Goal: Task Accomplishment & Management: Manage account settings

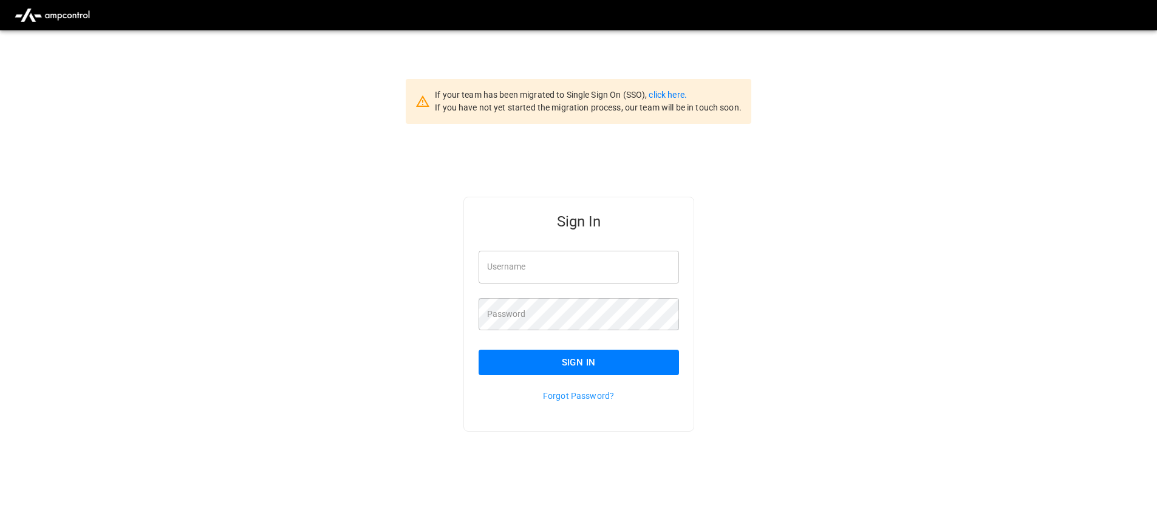
click at [631, 242] on div "Username Username" at bounding box center [571, 259] width 215 height 47
click at [614, 269] on input "Username" at bounding box center [578, 267] width 200 height 32
click at [670, 94] on link "click here." at bounding box center [667, 95] width 38 height 10
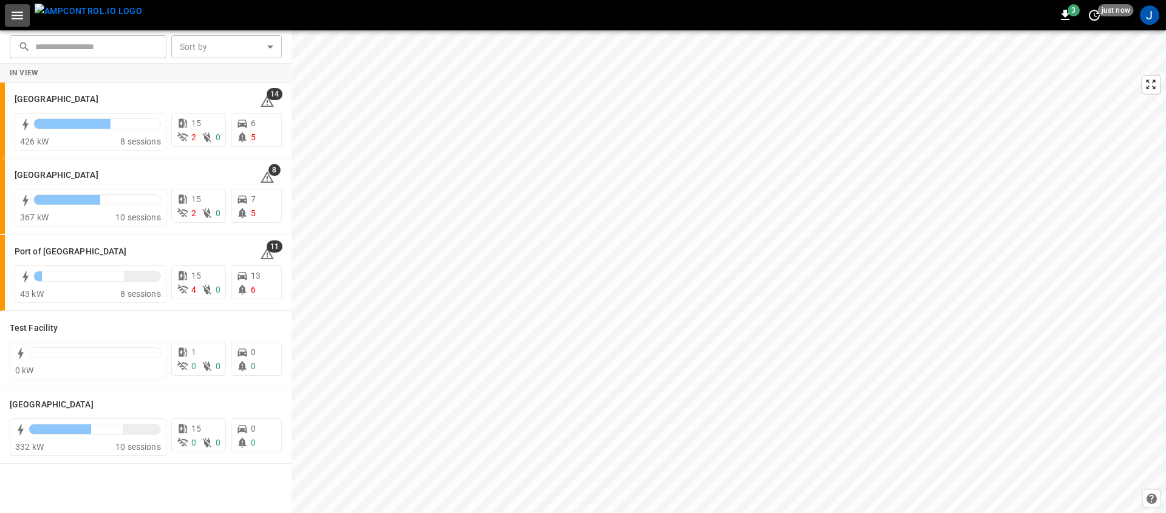
click at [19, 13] on icon "button" at bounding box center [17, 15] width 15 height 15
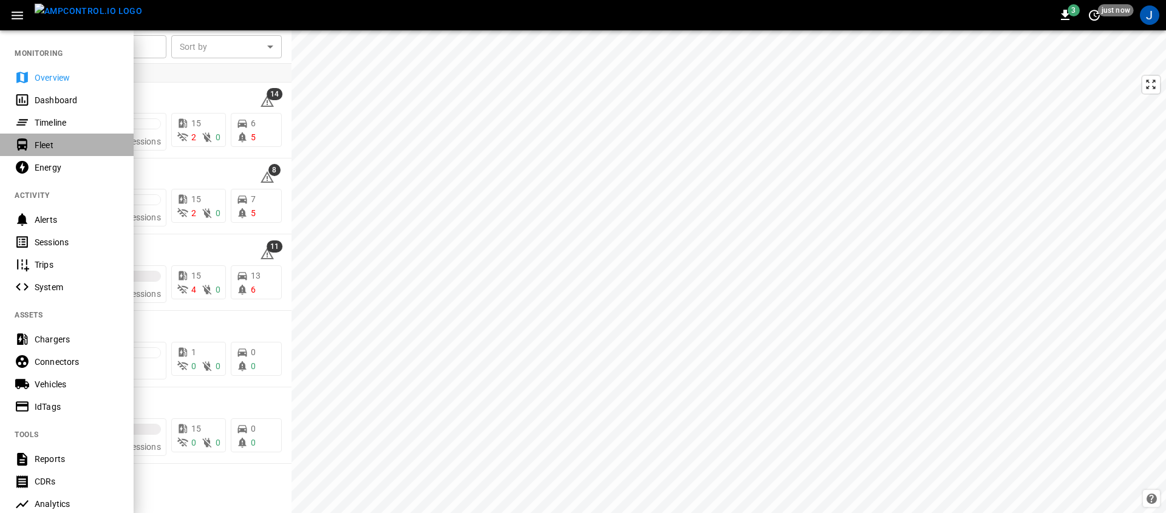
click at [73, 139] on div "Fleet" at bounding box center [77, 145] width 84 height 12
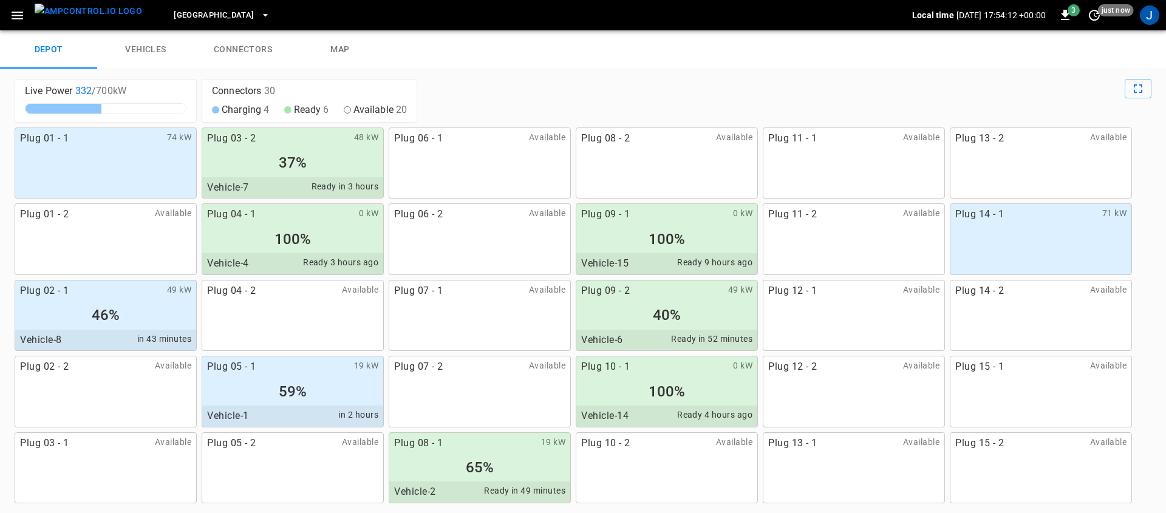
click at [171, 56] on link "vehicles" at bounding box center [145, 49] width 97 height 39
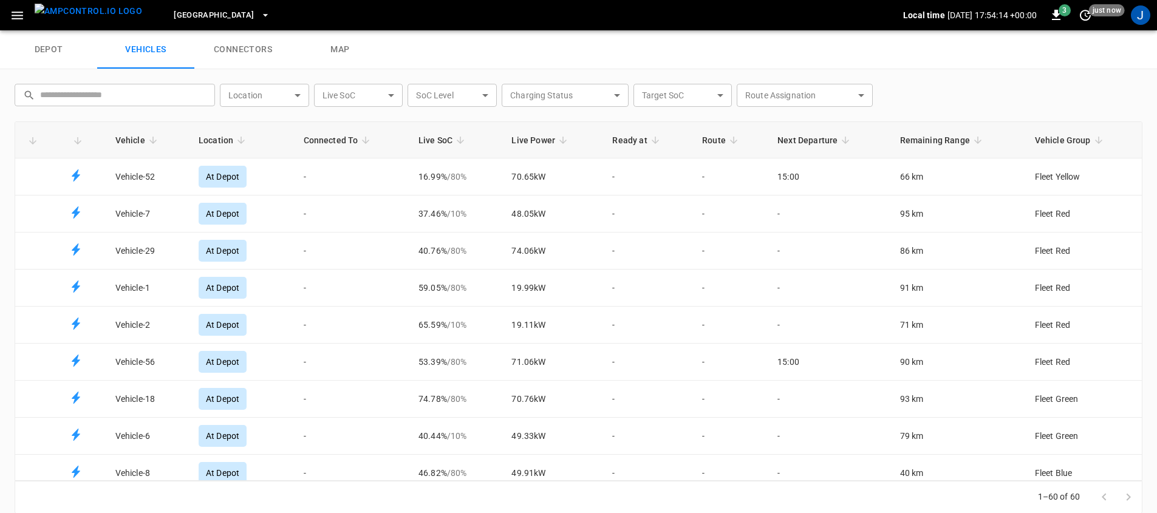
click at [236, 140] on icon "Fleet vehicles table" at bounding box center [241, 140] width 11 height 11
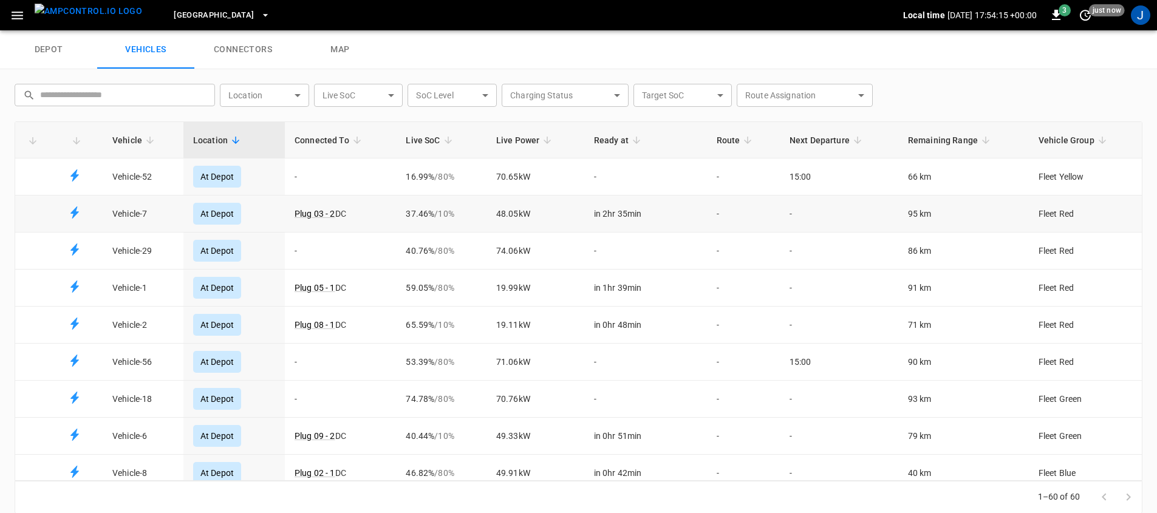
click at [381, 214] on td "Plug 03 - 2 DC" at bounding box center [340, 213] width 111 height 37
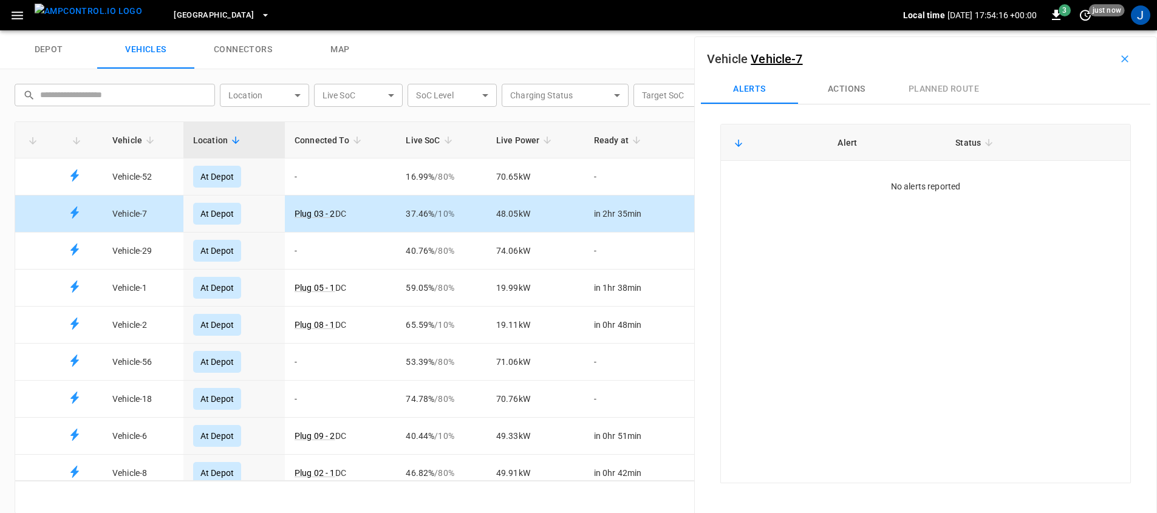
click at [838, 78] on button "Actions" at bounding box center [846, 89] width 97 height 29
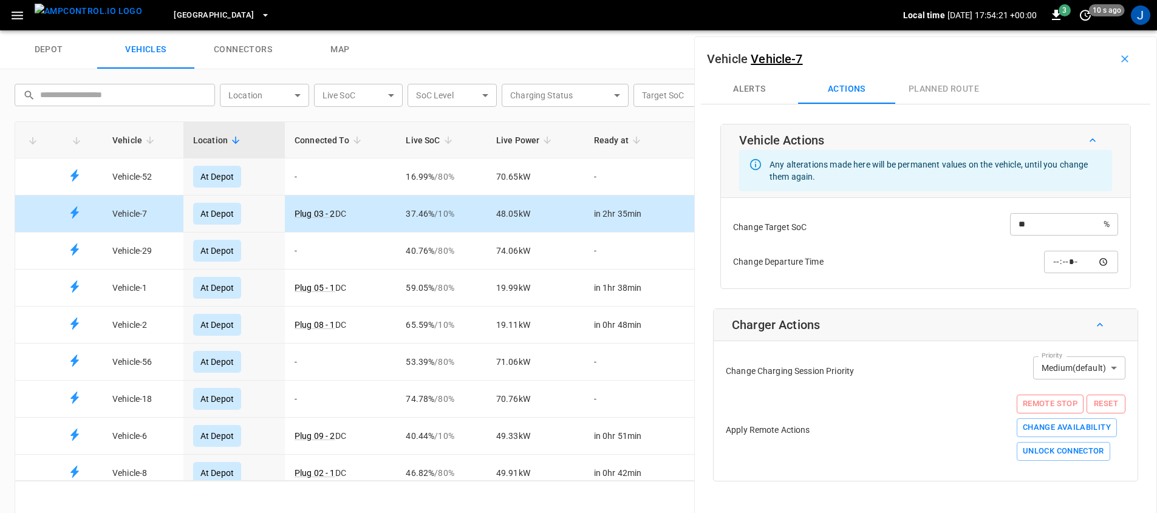
click at [339, 131] on th "Connected To" at bounding box center [340, 140] width 111 height 36
click at [352, 138] on icon "Fleet vehicles table" at bounding box center [357, 140] width 11 height 11
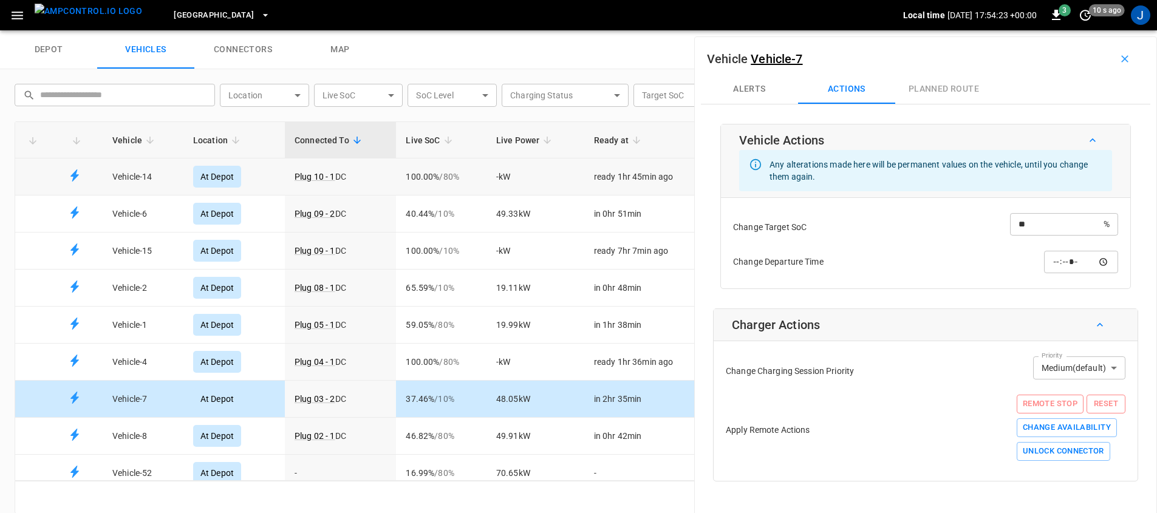
click at [367, 165] on td "Plug 10 - 1 DC" at bounding box center [340, 176] width 111 height 37
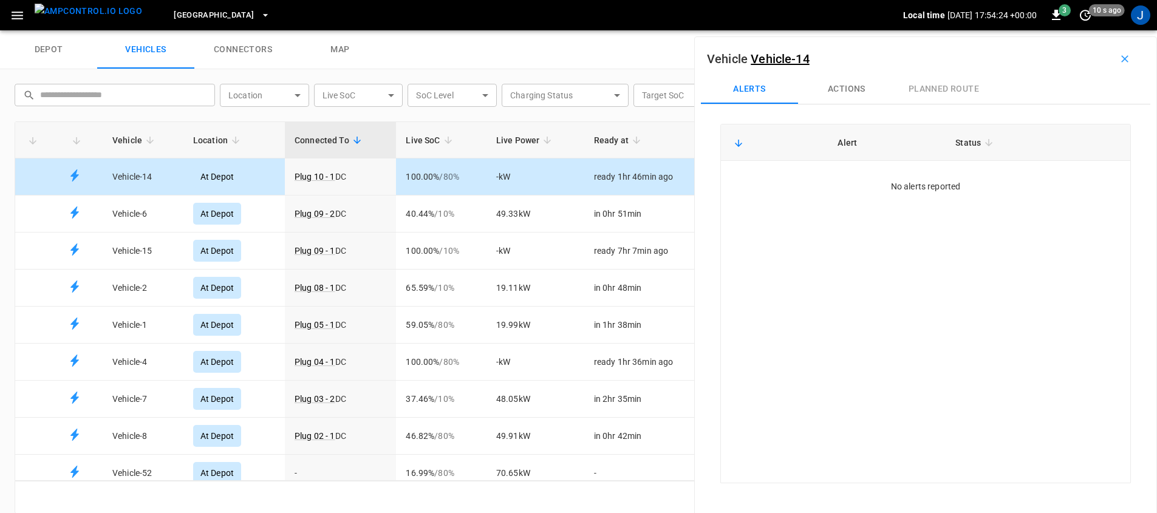
click at [860, 89] on button "Actions" at bounding box center [846, 89] width 97 height 29
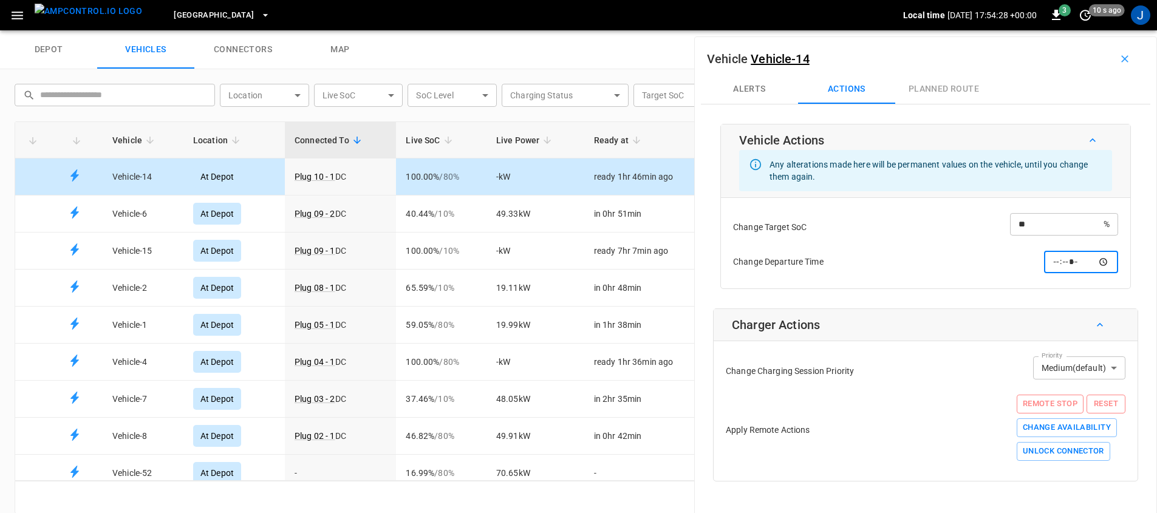
click at [1071, 269] on input "time" at bounding box center [1081, 262] width 74 height 22
click at [1093, 258] on input "time" at bounding box center [1081, 262] width 74 height 22
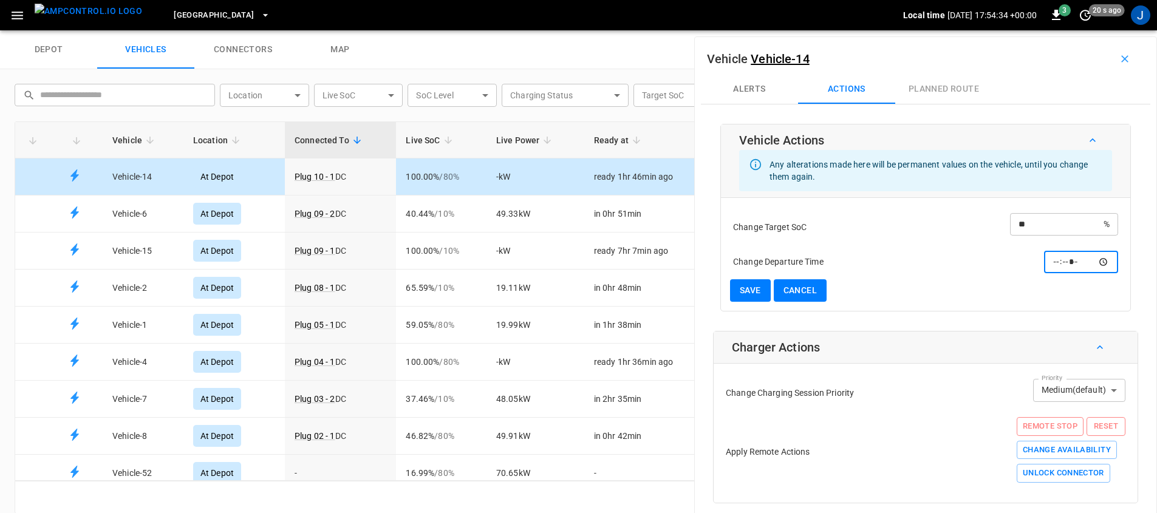
type input "*****"
click at [873, 209] on div "Change Target SoC ** % ​ Change Departure Time ***** ​ Save Cancel" at bounding box center [925, 254] width 391 height 95
